Goal: Task Accomplishment & Management: Manage account settings

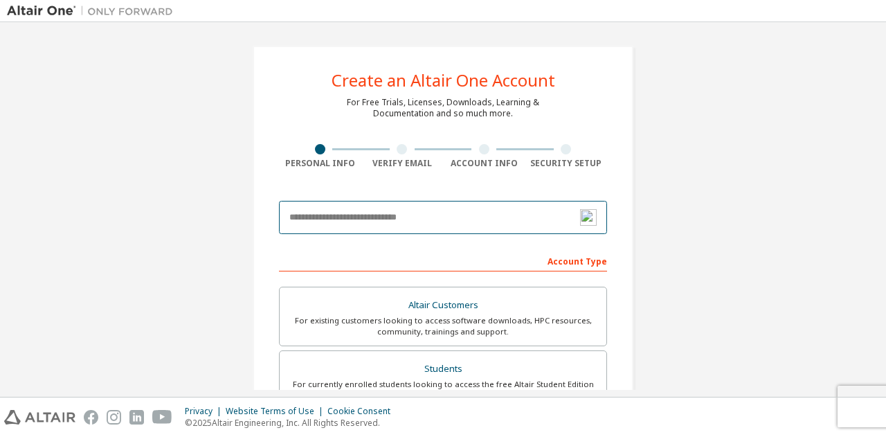
click at [403, 225] on input "email" at bounding box center [443, 217] width 328 height 33
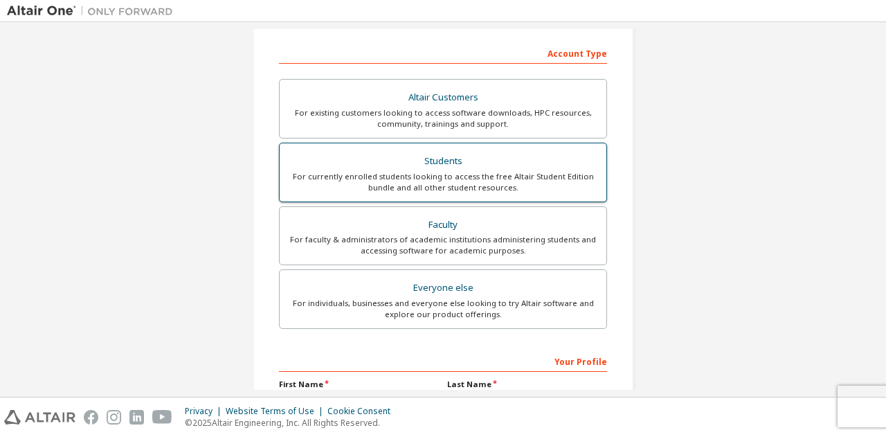
type input "**********"
click at [540, 160] on div "Students" at bounding box center [443, 161] width 310 height 19
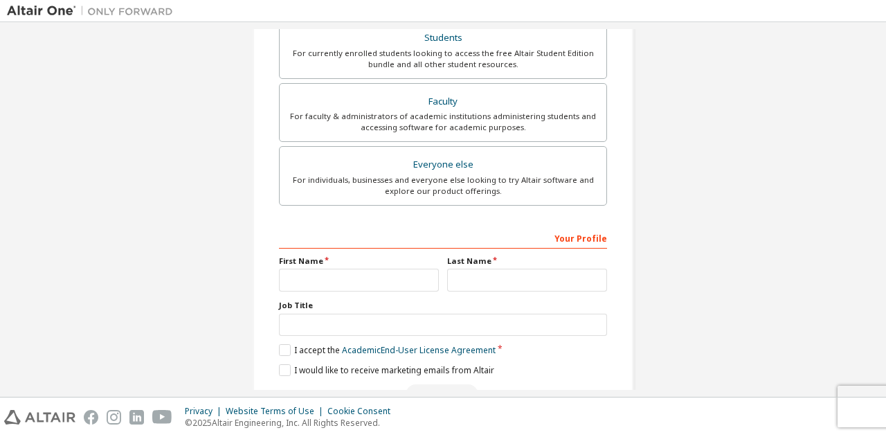
scroll to position [368, 0]
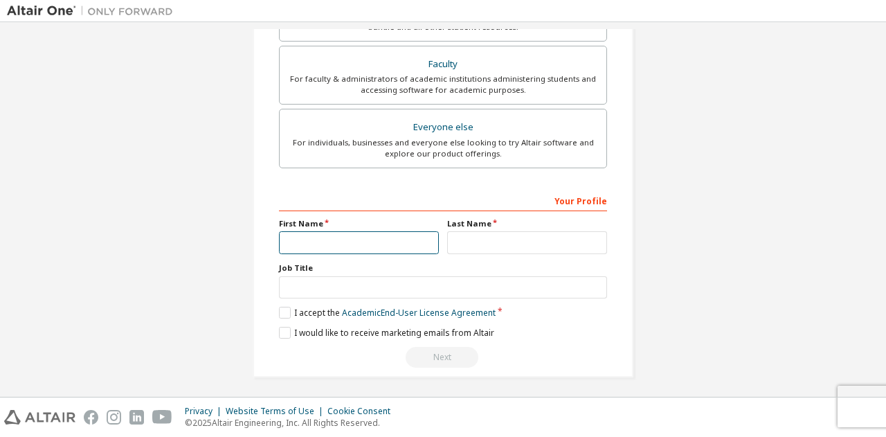
drag, startPoint x: 354, startPoint y: 242, endPoint x: 364, endPoint y: 242, distance: 10.4
click at [356, 242] on input "text" at bounding box center [359, 242] width 160 height 23
type input "******"
type input "********"
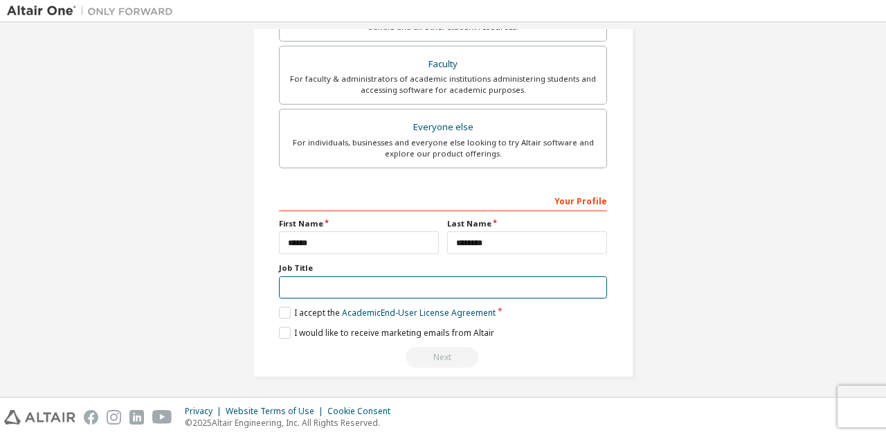
click at [338, 283] on input "text" at bounding box center [443, 287] width 328 height 23
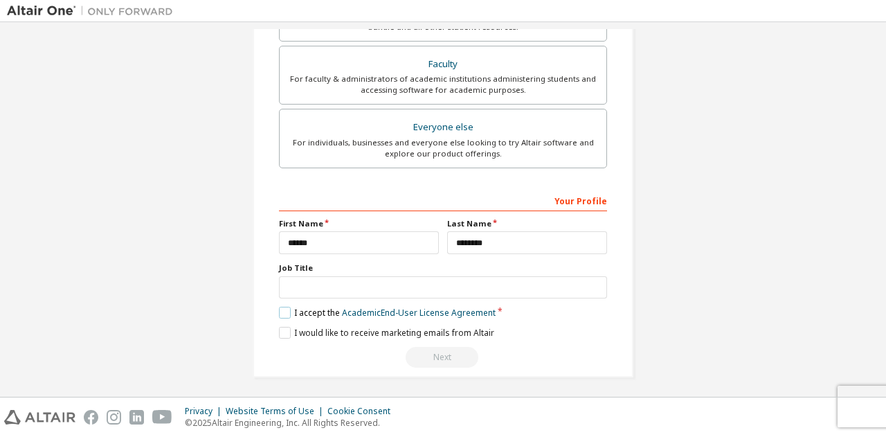
click at [320, 310] on label "I accept the Academic End-User License Agreement" at bounding box center [387, 313] width 217 height 12
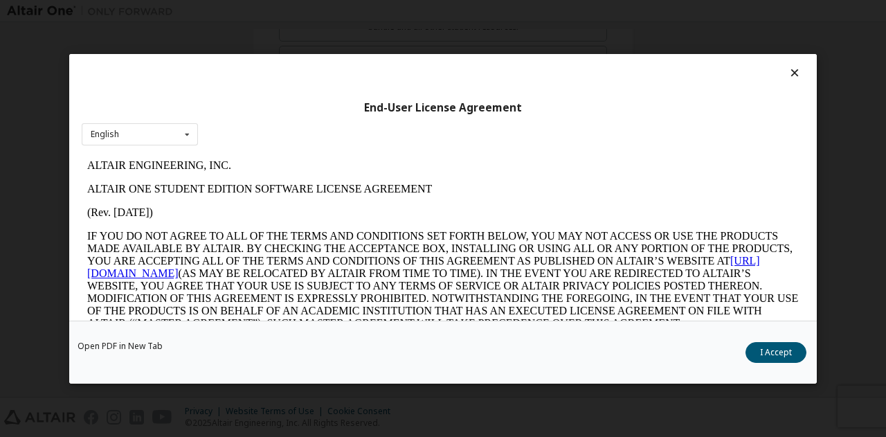
scroll to position [0, 0]
click at [752, 346] on button "I Accept" at bounding box center [776, 351] width 61 height 21
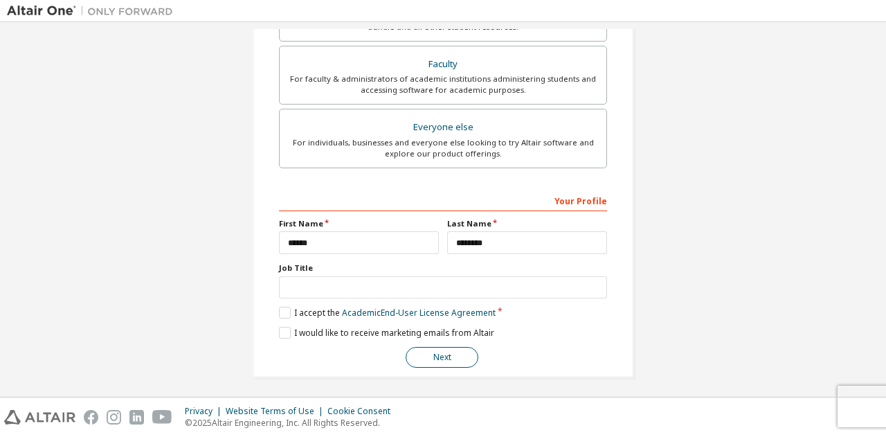
click at [433, 358] on button "Next" at bounding box center [442, 357] width 73 height 21
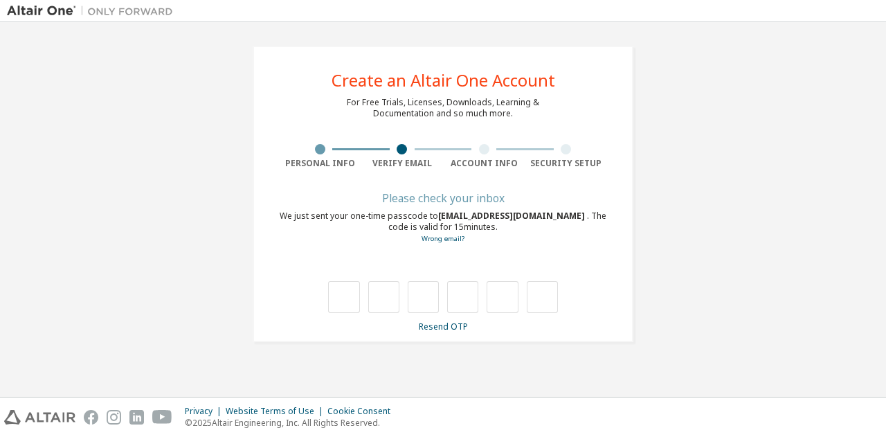
type input "*"
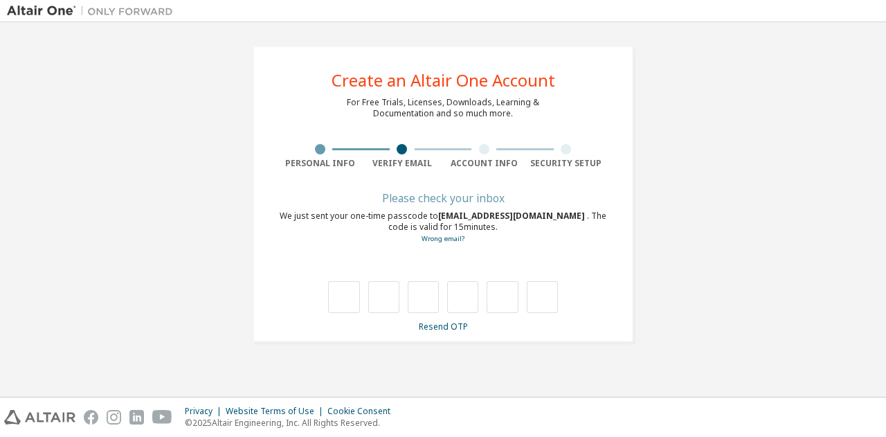
type input "*"
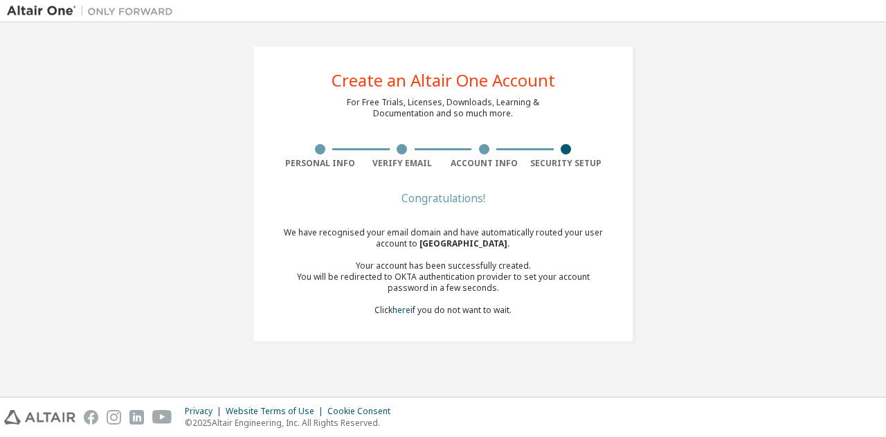
click at [654, 240] on div "Create an Altair One Account For Free Trials, Licenses, Downloads, Learning & D…" at bounding box center [443, 194] width 873 height 330
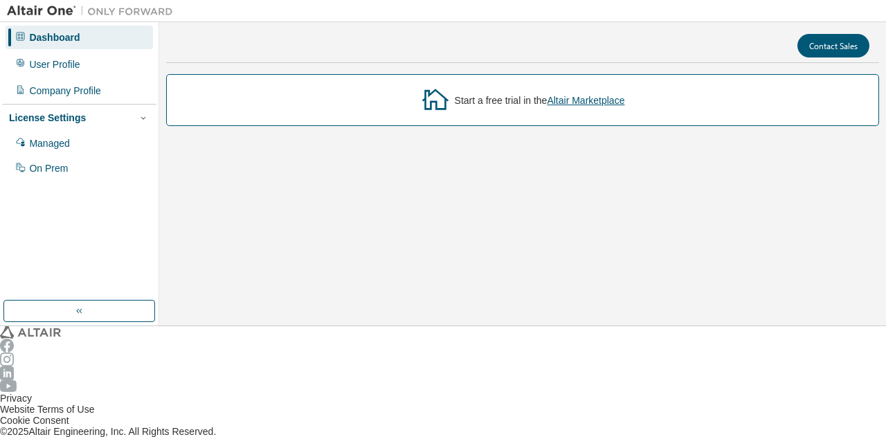
click at [73, 44] on div "Dashboard" at bounding box center [80, 38] width 148 height 24
click at [42, 163] on div "On Prem" at bounding box center [48, 168] width 39 height 11
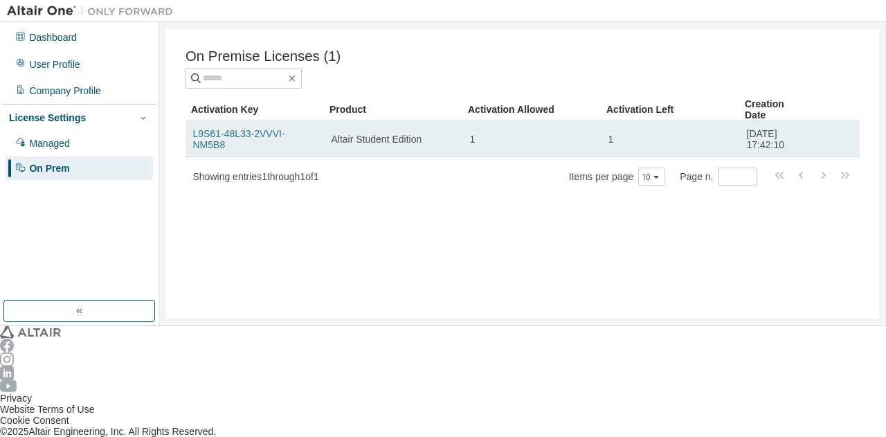
click at [285, 136] on link "L9S61-48L33-2VVVI-NM5B8" at bounding box center [239, 139] width 92 height 22
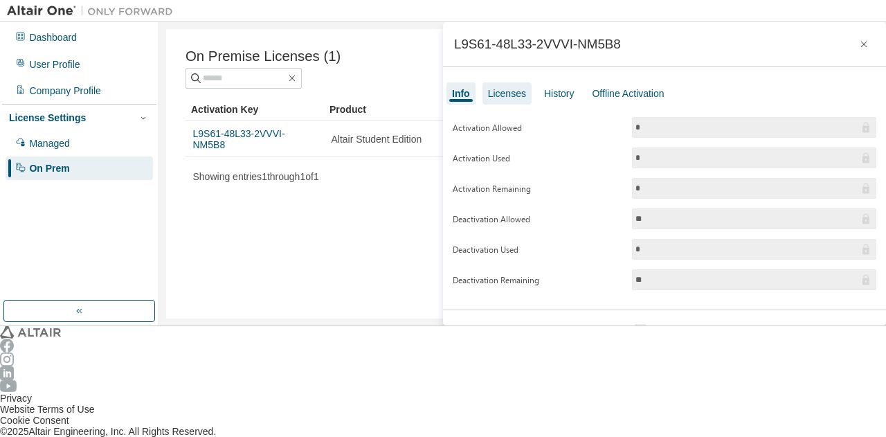
click at [497, 93] on div "Licenses" at bounding box center [507, 93] width 38 height 11
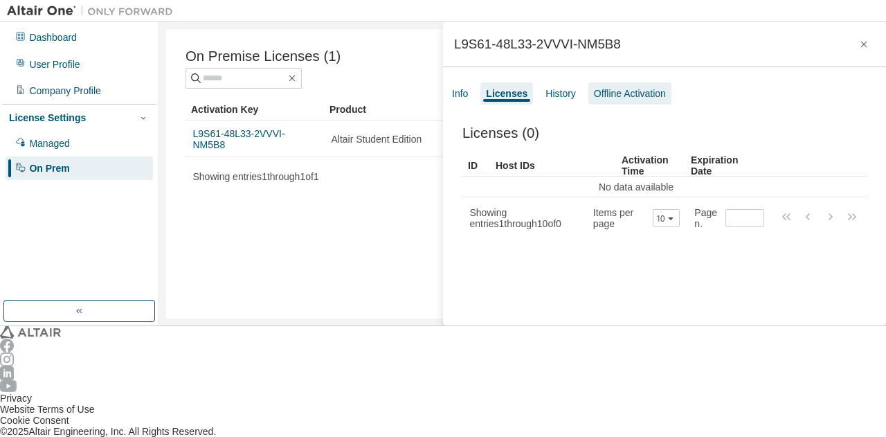
click at [594, 88] on div "Offline Activation" at bounding box center [630, 93] width 72 height 11
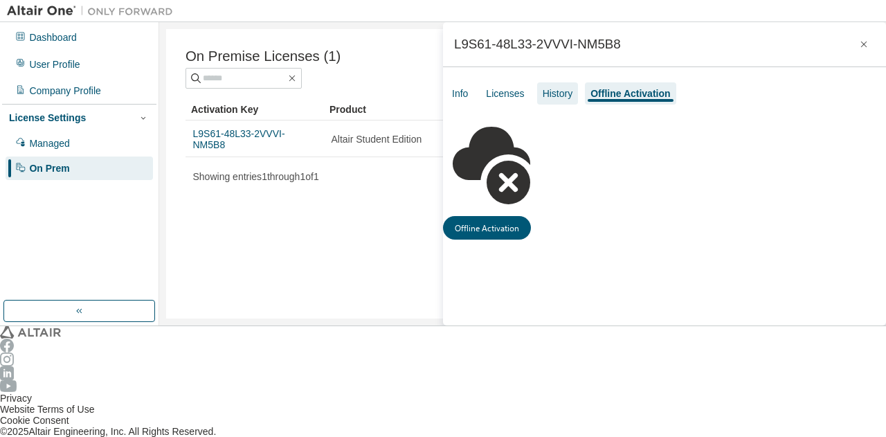
click at [558, 93] on div "History" at bounding box center [558, 93] width 30 height 11
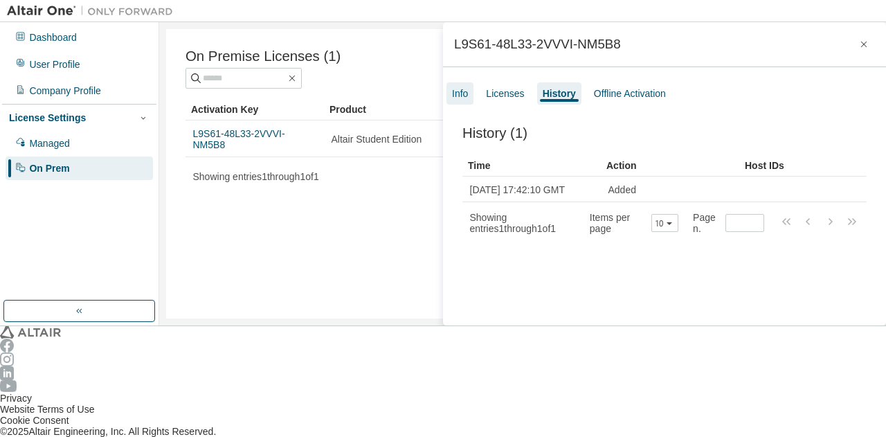
click at [467, 91] on div "Info" at bounding box center [460, 93] width 16 height 11
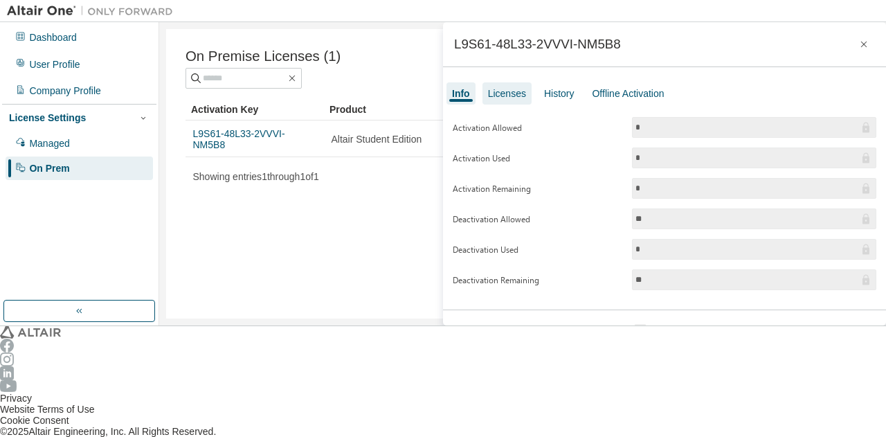
click at [518, 102] on div "Licenses" at bounding box center [507, 93] width 49 height 22
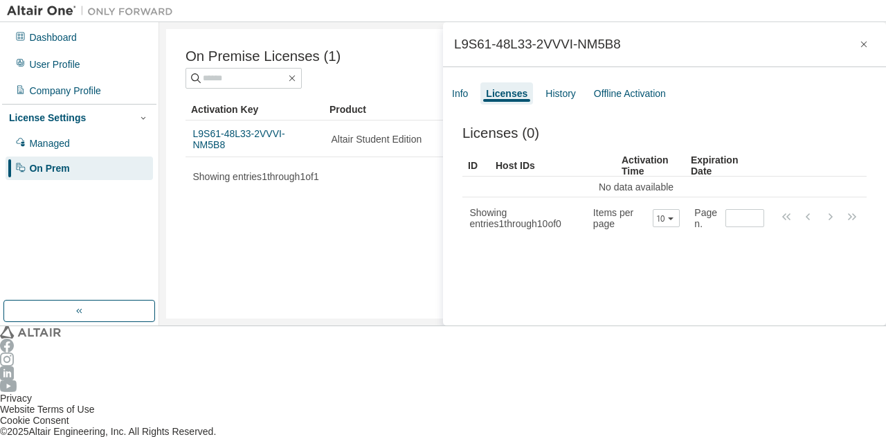
click at [371, 222] on div "On Premise Licenses (1) Clear Load Save Save As Field Operator Value Select fil…" at bounding box center [522, 173] width 713 height 289
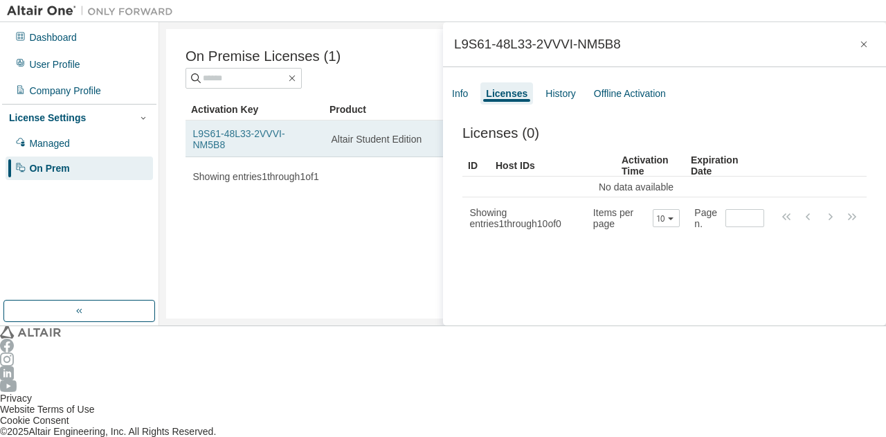
click at [283, 139] on link "L9S61-48L33-2VVVI-NM5B8" at bounding box center [239, 139] width 92 height 22
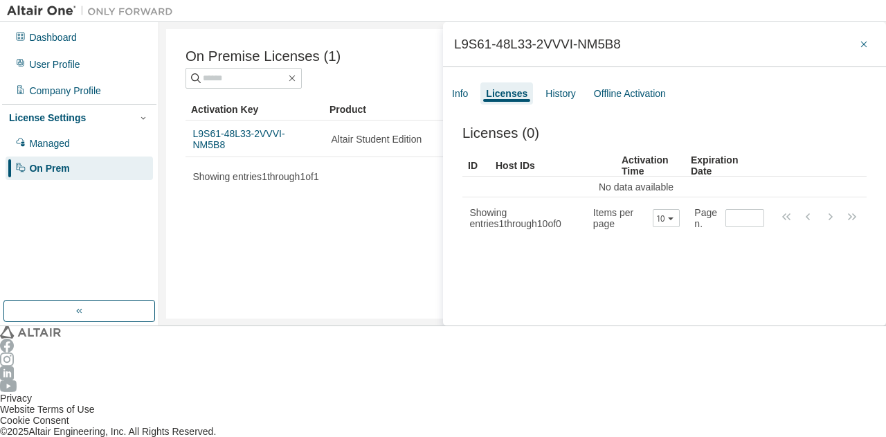
click at [853, 39] on button "button" at bounding box center [864, 44] width 22 height 22
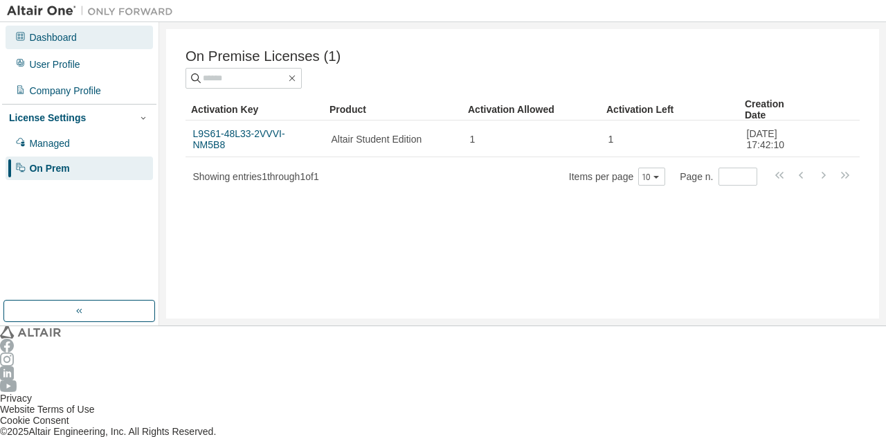
click at [68, 39] on div "Dashboard" at bounding box center [53, 37] width 48 height 11
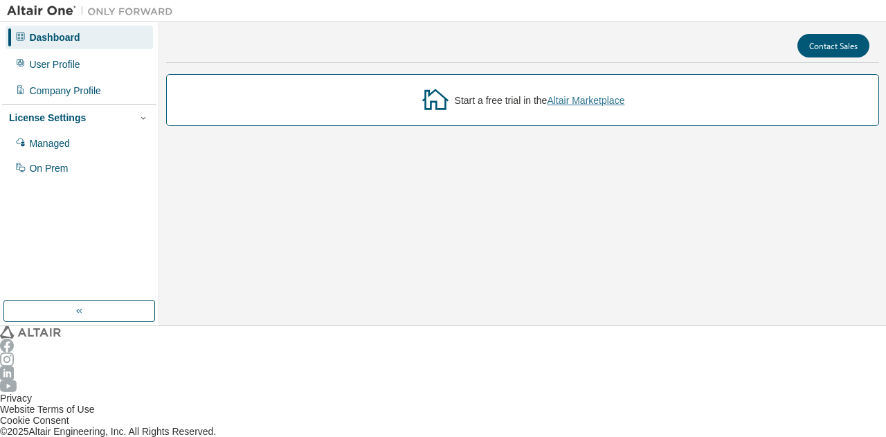
click at [582, 106] on link "Altair Marketplace" at bounding box center [586, 100] width 78 height 11
